Goal: Task Accomplishment & Management: Use online tool/utility

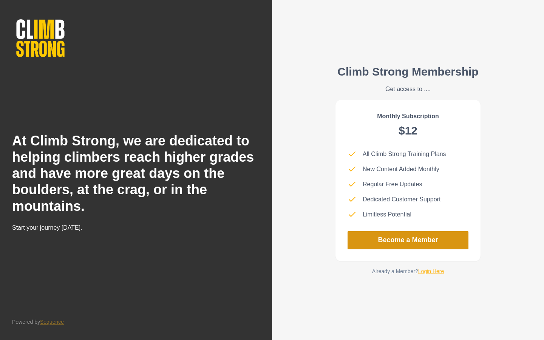
click at [427, 241] on link "Become a Member" at bounding box center [408, 240] width 121 height 18
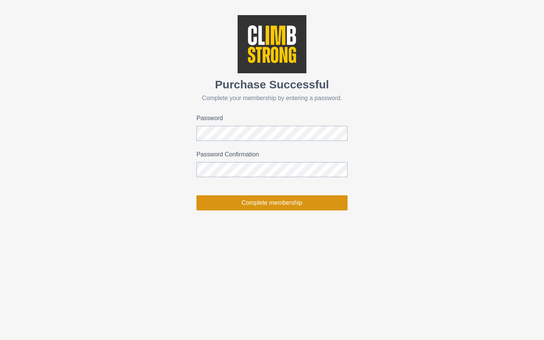
click at [267, 202] on button "Complete membership" at bounding box center [271, 202] width 151 height 15
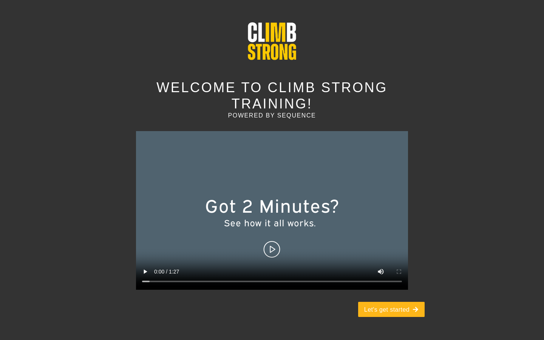
click at [271, 232] on video at bounding box center [272, 210] width 272 height 159
click at [387, 302] on button "Let's get started" at bounding box center [391, 309] width 66 height 15
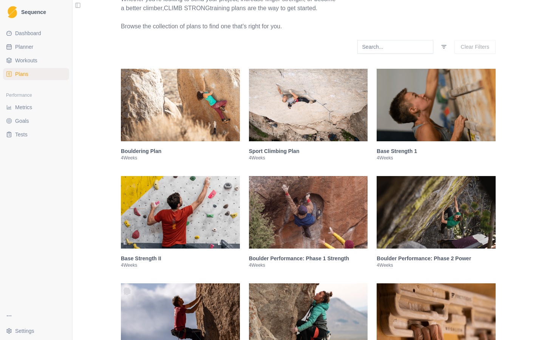
scroll to position [93, 0]
click at [429, 118] on img at bounding box center [436, 104] width 119 height 73
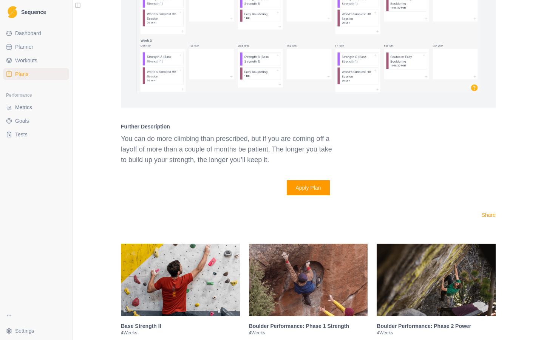
scroll to position [644, 0]
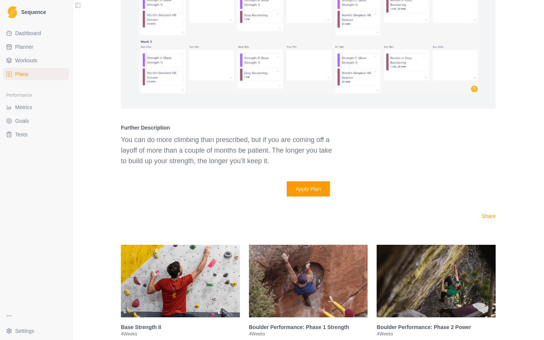
click at [317, 196] on button "Apply Plan" at bounding box center [308, 188] width 43 height 15
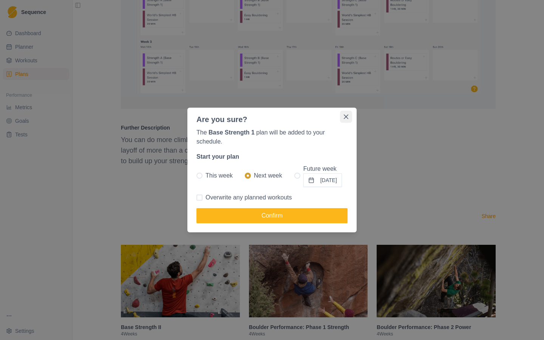
click at [346, 117] on icon "Close" at bounding box center [346, 116] width 5 height 5
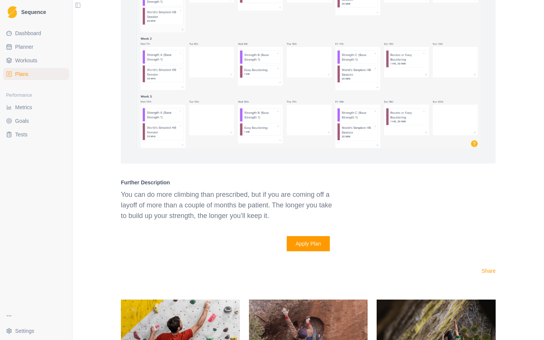
scroll to position [590, 0]
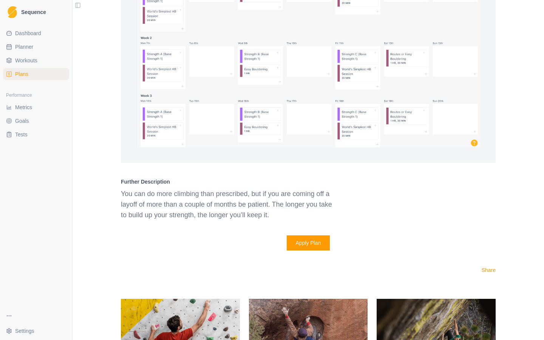
click at [309, 250] on button "Apply Plan" at bounding box center [308, 242] width 43 height 15
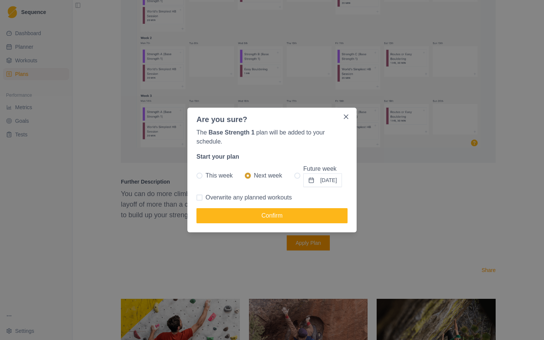
click at [199, 176] on span at bounding box center [199, 176] width 6 height 6
click at [196, 176] on input "This week" at bounding box center [196, 176] width 0 height 0
radio input "true"
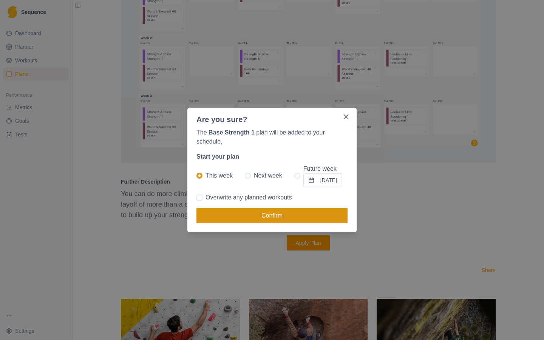
click at [275, 218] on button "Confirm" at bounding box center [271, 215] width 151 height 15
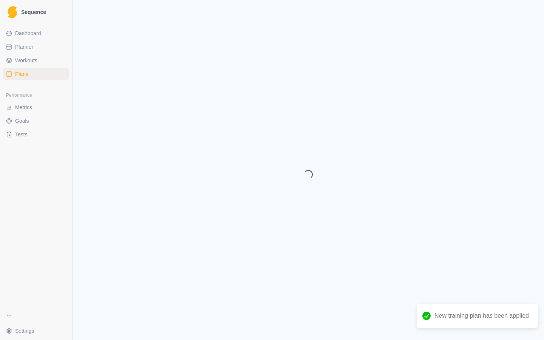
select select "month"
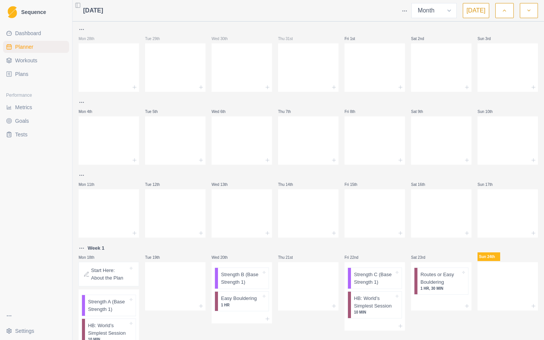
click at [113, 276] on p "Start Here: About the Plan" at bounding box center [109, 274] width 37 height 15
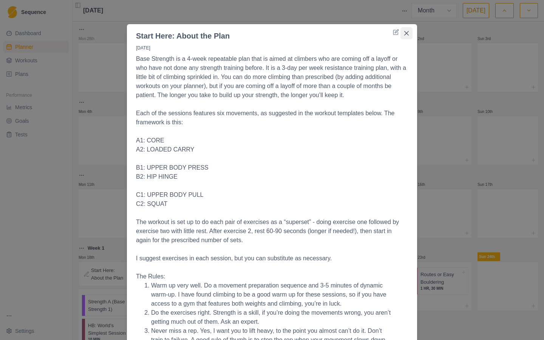
click at [408, 32] on icon "Close" at bounding box center [406, 33] width 5 height 5
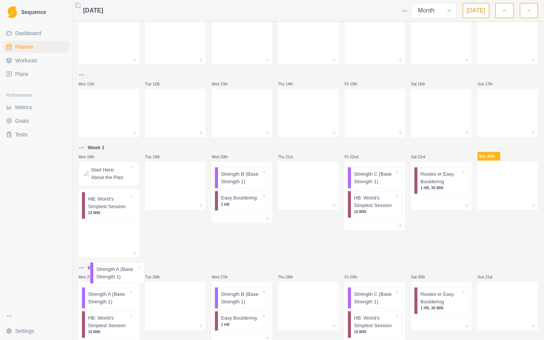
drag, startPoint x: 114, startPoint y: 306, endPoint x: 122, endPoint y: 266, distance: 41.2
click at [122, 266] on div "Mon 28th Tue 29th Wed 30th Thu 31st Fri 1st Sat 2nd Sun 3rd Mon 4th Tue 5th Wed…" at bounding box center [308, 137] width 459 height 426
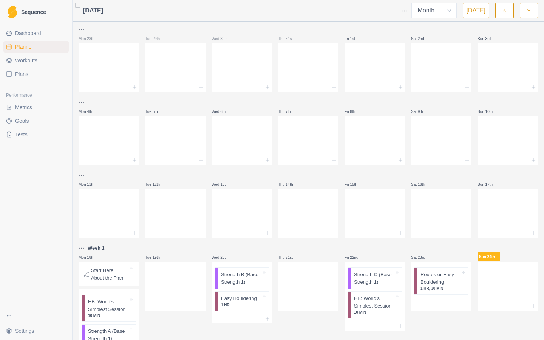
click at [158, 325] on div "Tue 19th" at bounding box center [175, 301] width 60 height 114
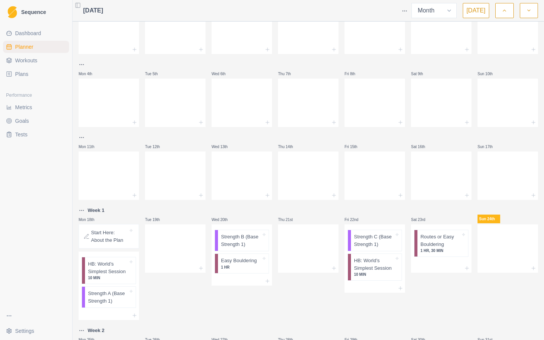
scroll to position [41, 0]
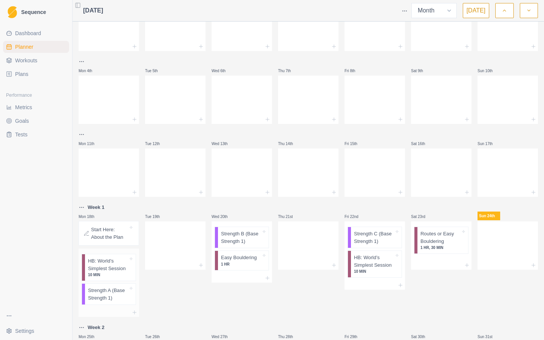
click at [116, 297] on p "Strength A (Base Strength 1)" at bounding box center [108, 294] width 40 height 15
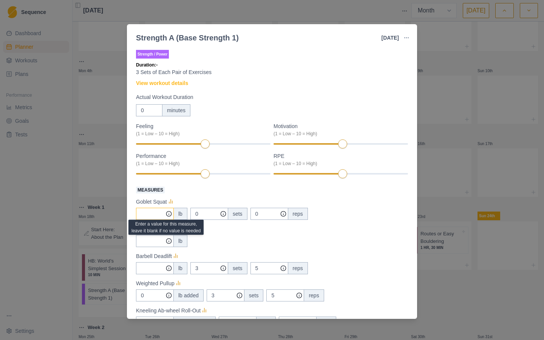
type input "0"
click at [168, 212] on icon at bounding box center [169, 214] width 6 height 6
click at [185, 84] on link "View workout details" at bounding box center [162, 83] width 52 height 8
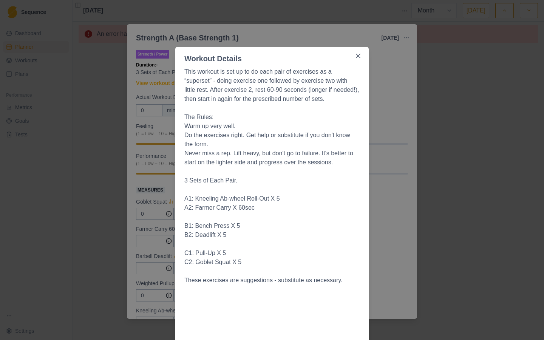
scroll to position [0, 0]
click at [358, 58] on icon "Close" at bounding box center [358, 56] width 5 height 5
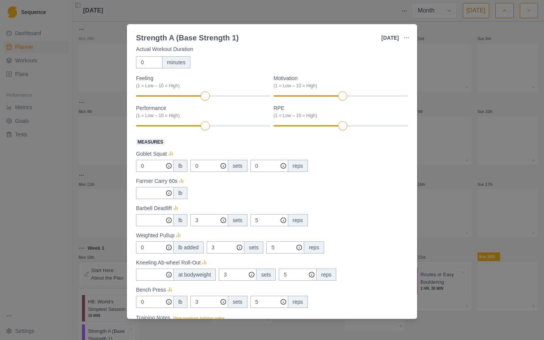
scroll to position [45, 0]
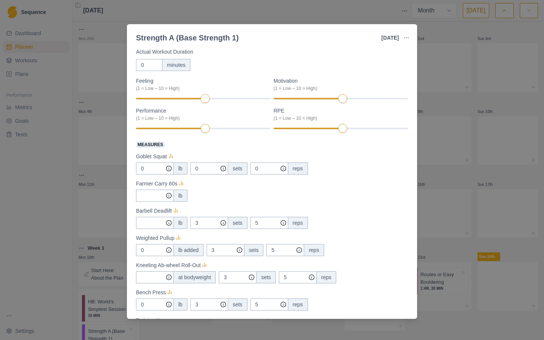
click at [498, 161] on div "Strength A (Base Strength 1) [DATE] Link To Goal View Workout Metrics Edit Orig…" at bounding box center [272, 170] width 544 height 340
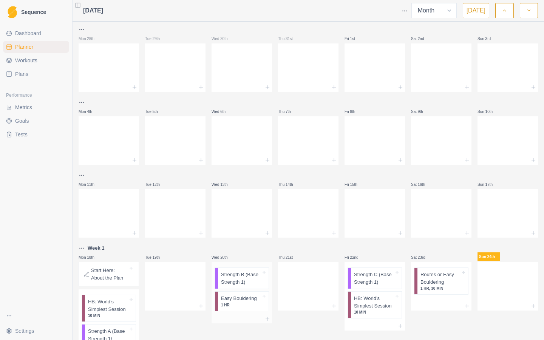
click at [238, 279] on p "Strength B (Base Strength 1)" at bounding box center [241, 278] width 40 height 15
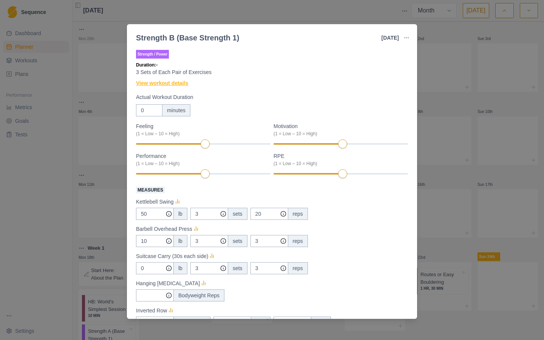
click at [179, 83] on link "View workout details" at bounding box center [162, 83] width 52 height 8
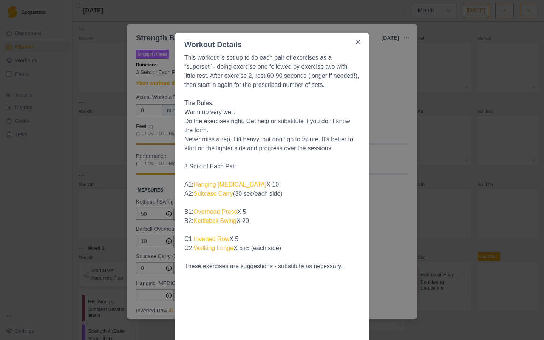
scroll to position [12, 0]
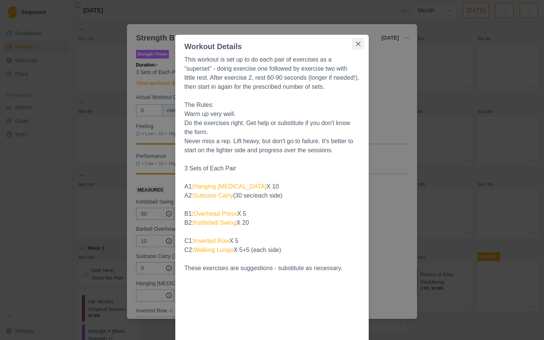
click at [359, 43] on icon "Close" at bounding box center [358, 44] width 5 height 5
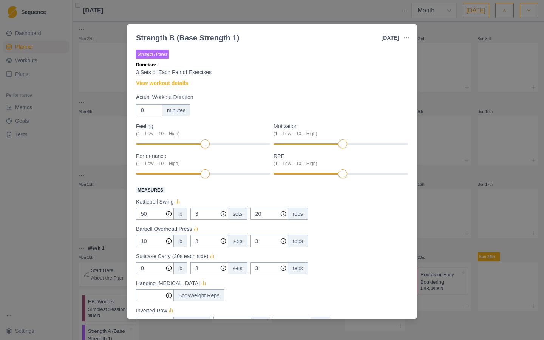
click at [456, 101] on div "Strength B (Base Strength 1) [DATE] Link To Goal View Workout Metrics Edit Orig…" at bounding box center [272, 170] width 544 height 340
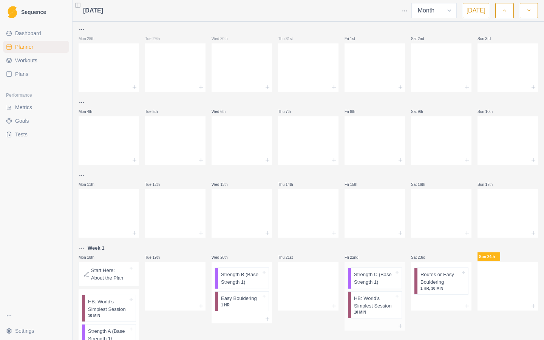
click at [376, 277] on p "Strength C (Base Strength 1)" at bounding box center [374, 278] width 40 height 15
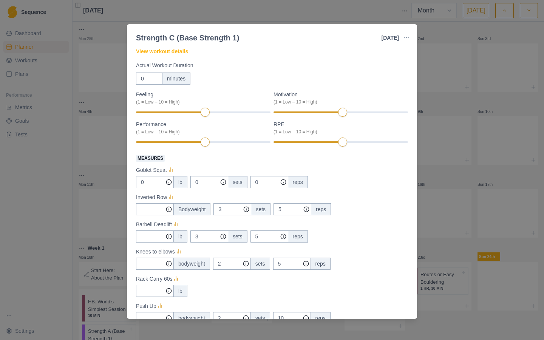
scroll to position [0, 0]
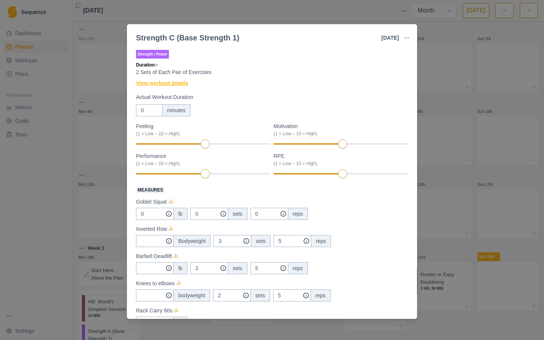
click at [182, 81] on link "View workout details" at bounding box center [162, 83] width 52 height 8
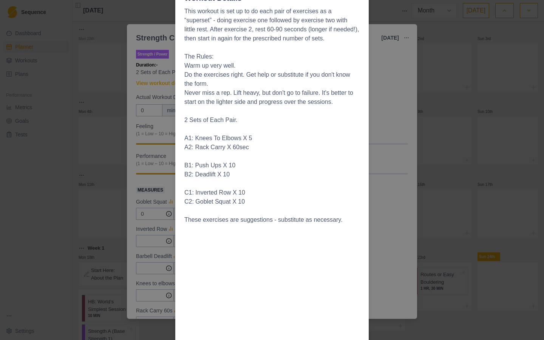
scroll to position [60, 0]
click at [390, 148] on div "Workout Details This workout is set up to do each pair of exercises as a “super…" at bounding box center [272, 170] width 544 height 340
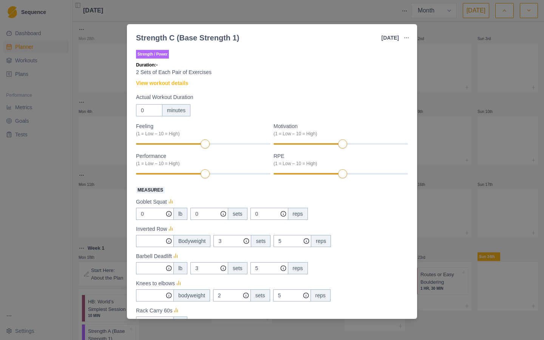
click at [456, 105] on div "Strength C (Base Strength 1) [DATE] Link To Goal View Workout Metrics Edit Orig…" at bounding box center [272, 170] width 544 height 340
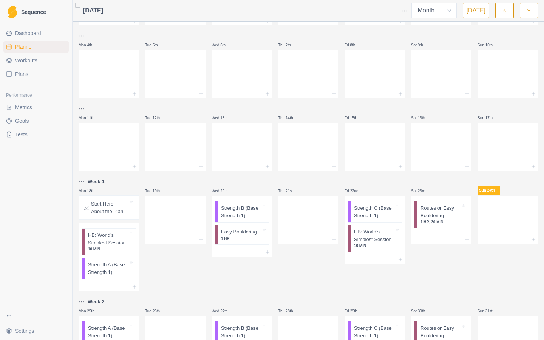
scroll to position [0, 0]
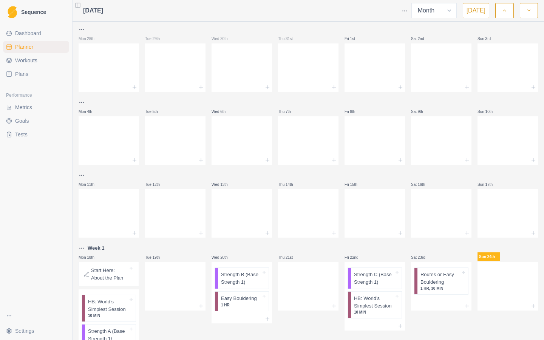
click at [528, 12] on icon "button" at bounding box center [528, 11] width 5 height 8
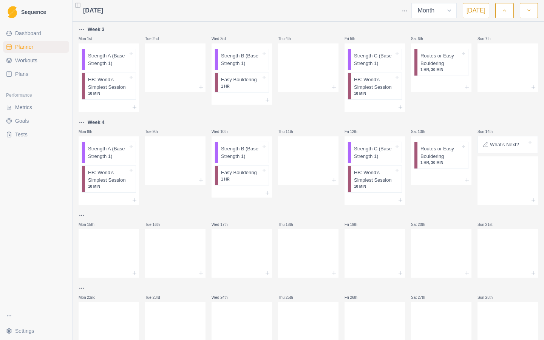
click at [503, 11] on polyline "button" at bounding box center [504, 11] width 3 height 2
